Goal: Navigation & Orientation: Find specific page/section

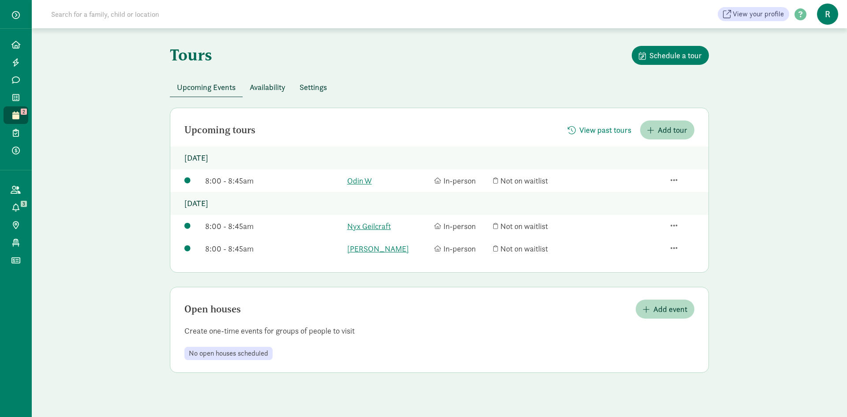
click at [18, 117] on icon at bounding box center [15, 115] width 7 height 8
click at [373, 251] on link "[PERSON_NAME]" at bounding box center [388, 249] width 83 height 12
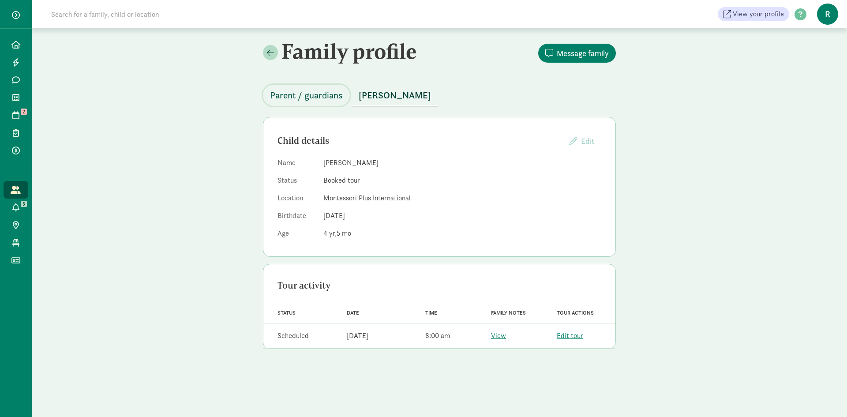
click at [317, 102] on span "Parent / guardians" at bounding box center [306, 95] width 73 height 14
click at [22, 112] on span "2" at bounding box center [24, 112] width 6 height 6
